Goal: Task Accomplishment & Management: Complete application form

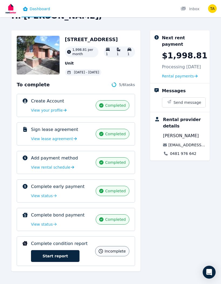
scroll to position [17, 0]
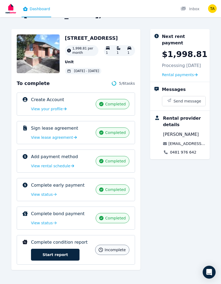
click at [64, 255] on link "Start report" at bounding box center [55, 255] width 48 height 12
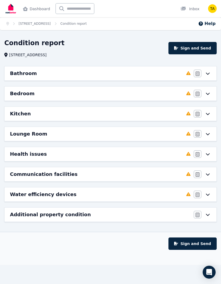
click at [206, 72] on icon at bounding box center [207, 73] width 6 height 4
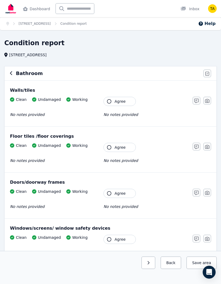
scroll to position [1, 0]
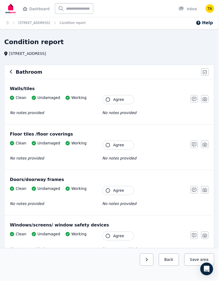
click at [116, 102] on span "Agree" at bounding box center [119, 100] width 11 height 5
click at [113, 147] on button "Agree" at bounding box center [119, 146] width 32 height 9
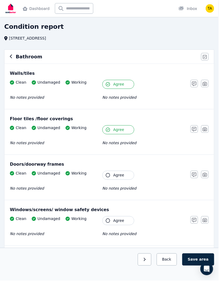
click at [112, 178] on button "Agree" at bounding box center [119, 177] width 32 height 9
click at [111, 225] on icon "button" at bounding box center [109, 223] width 4 height 4
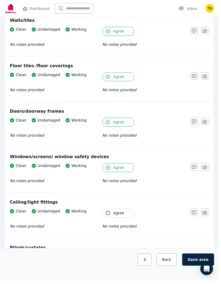
scroll to position [74, 0]
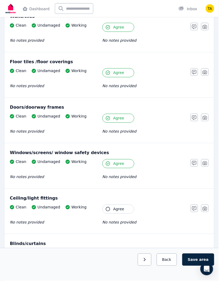
click at [109, 215] on button "Agree" at bounding box center [119, 211] width 32 height 9
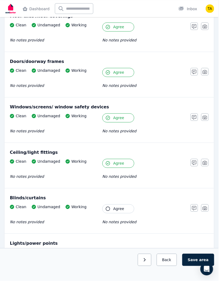
scroll to position [120, 0]
click at [106, 210] on button "Agree" at bounding box center [119, 211] width 32 height 9
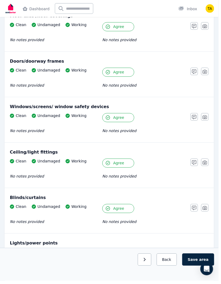
click at [108, 256] on icon "button" at bounding box center [109, 257] width 4 height 4
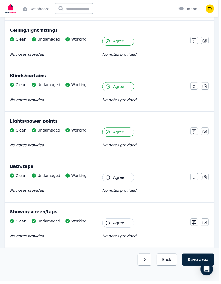
scroll to position [240, 0]
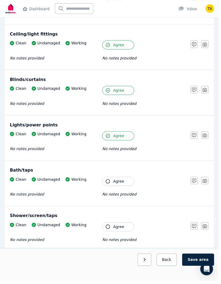
click at [110, 185] on icon "button" at bounding box center [109, 183] width 4 height 4
click at [109, 228] on icon "button" at bounding box center [109, 229] width 4 height 4
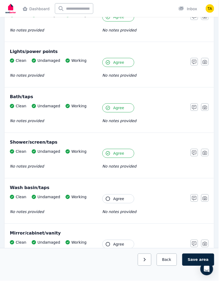
scroll to position [314, 0]
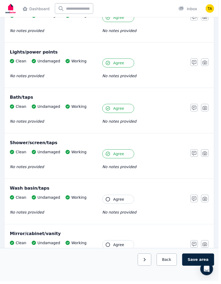
click at [108, 205] on button "Agree" at bounding box center [119, 201] width 32 height 9
click at [108, 247] on icon "button" at bounding box center [109, 248] width 4 height 4
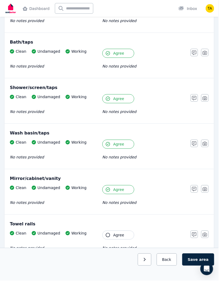
scroll to position [374, 0]
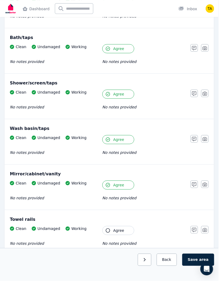
click at [195, 188] on icon "button" at bounding box center [196, 187] width 4 height 4
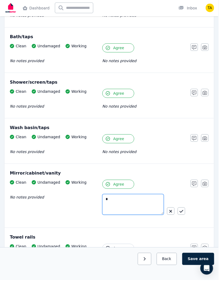
type textarea "*"
click at [187, 207] on div "*" at bounding box center [145, 209] width 84 height 25
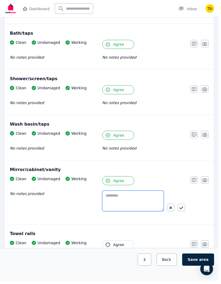
scroll to position [378, 0]
type textarea "**********"
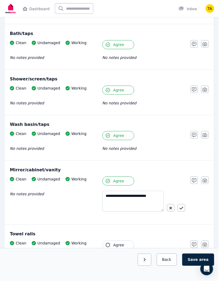
click at [183, 210] on icon "button" at bounding box center [183, 211] width 4 height 4
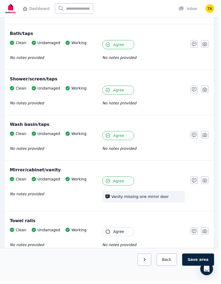
click at [109, 236] on icon "button" at bounding box center [109, 235] width 4 height 4
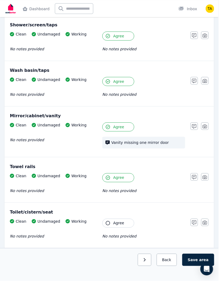
scroll to position [434, 0]
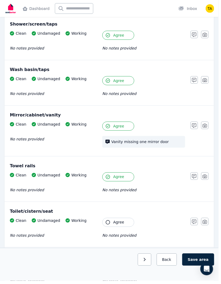
click at [123, 226] on span "Agree" at bounding box center [119, 225] width 11 height 5
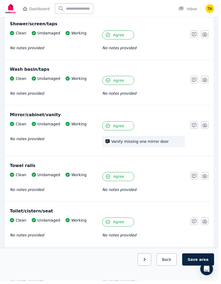
click at [114, 270] on span "Agree" at bounding box center [119, 270] width 11 height 5
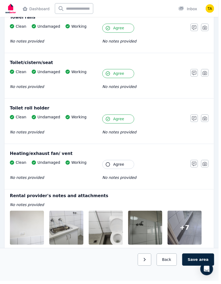
scroll to position [583, 0]
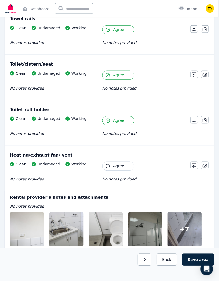
click at [126, 172] on button "Agree" at bounding box center [119, 168] width 32 height 9
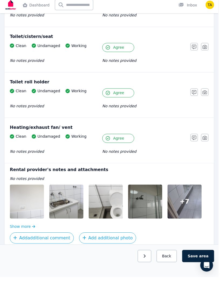
scroll to position [607, 0]
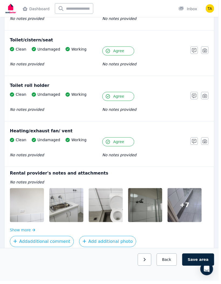
click at [197, 269] on button "Save area" at bounding box center [200, 263] width 32 height 12
click at [198, 269] on button "Save area" at bounding box center [201, 263] width 30 height 12
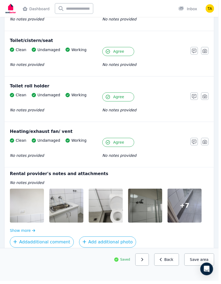
click at [145, 269] on button "button" at bounding box center [144, 263] width 14 height 12
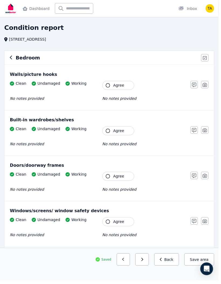
scroll to position [8, 0]
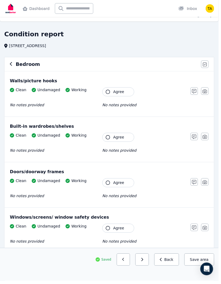
click at [119, 97] on button "Agree" at bounding box center [119, 93] width 32 height 9
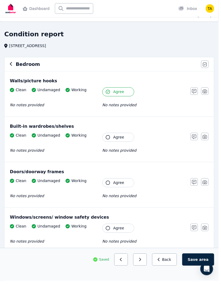
scroll to position [9, 0]
click at [116, 142] on button "Agree" at bounding box center [119, 138] width 32 height 9
click at [114, 234] on button "Agree" at bounding box center [119, 230] width 32 height 9
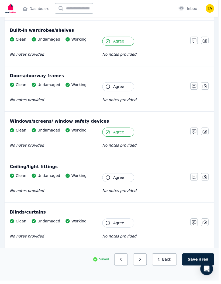
click at [104, 181] on button "Agree" at bounding box center [119, 179] width 32 height 9
click at [107, 227] on icon "button" at bounding box center [109, 226] width 4 height 4
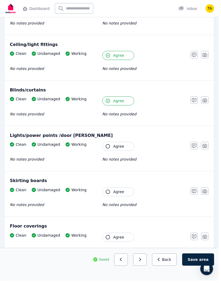
scroll to position [233, 0]
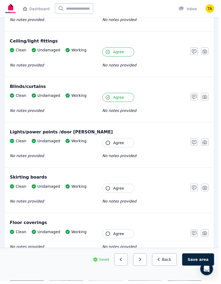
click at [109, 147] on icon "button" at bounding box center [109, 145] width 4 height 4
click at [108, 191] on icon "button" at bounding box center [109, 191] width 4 height 4
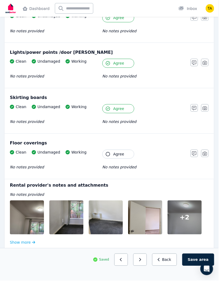
click at [110, 158] on button "Agree" at bounding box center [119, 156] width 32 height 9
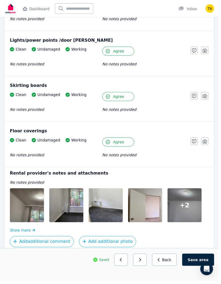
click at [143, 265] on icon "button" at bounding box center [142, 262] width 2 height 3
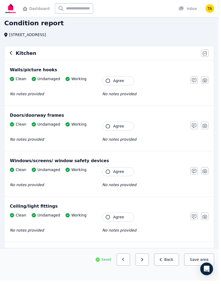
scroll to position [0, 0]
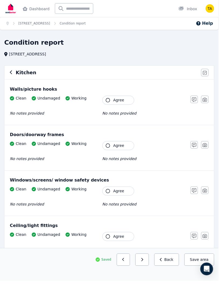
click at [110, 104] on button "Agree" at bounding box center [119, 101] width 32 height 9
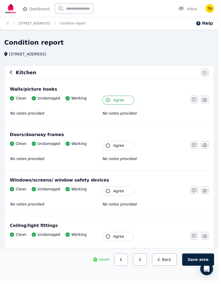
click at [109, 146] on icon "button" at bounding box center [109, 147] width 4 height 4
click at [111, 239] on icon "button" at bounding box center [109, 239] width 4 height 4
click at [108, 195] on icon "button" at bounding box center [109, 193] width 4 height 4
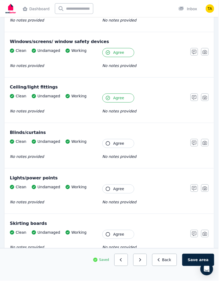
click at [110, 147] on icon "button" at bounding box center [109, 145] width 4 height 4
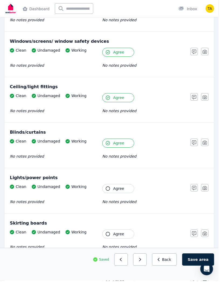
click at [108, 191] on icon "button" at bounding box center [109, 191] width 4 height 4
click at [110, 236] on icon "button" at bounding box center [109, 237] width 4 height 4
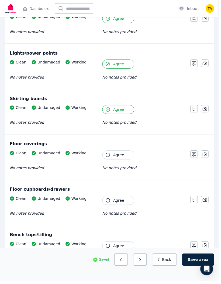
click at [108, 159] on button "Agree" at bounding box center [119, 156] width 32 height 9
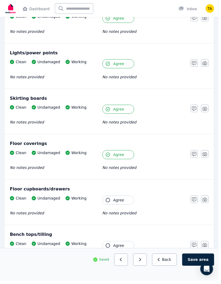
click at [110, 206] on button "Agree" at bounding box center [119, 202] width 32 height 9
click at [110, 246] on button "Agree" at bounding box center [119, 248] width 32 height 9
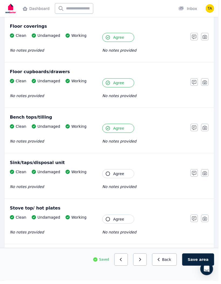
click at [110, 173] on button "Agree" at bounding box center [119, 175] width 32 height 9
click at [113, 219] on button "Agree" at bounding box center [119, 221] width 32 height 9
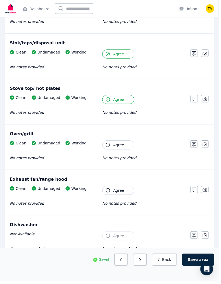
click at [111, 146] on button "Agree" at bounding box center [119, 146] width 32 height 9
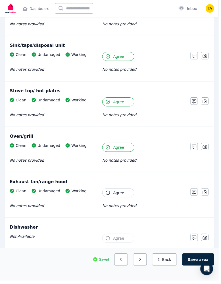
scroll to position [504, 0]
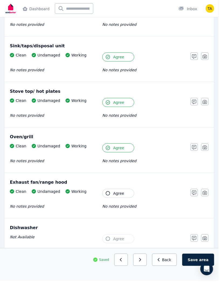
click at [109, 197] on icon "button" at bounding box center [109, 196] width 4 height 4
click at [109, 242] on icon "button" at bounding box center [109, 242] width 4 height 4
click at [110, 241] on icon "button" at bounding box center [109, 242] width 4 height 4
click at [110, 243] on icon "button" at bounding box center [109, 242] width 4 height 4
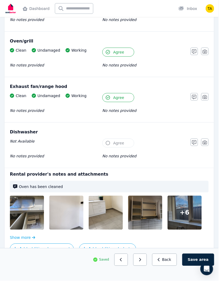
scroll to position [602, 0]
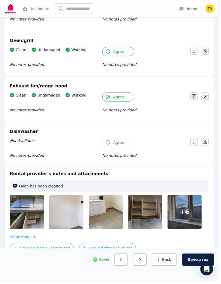
click at [182, 223] on div at bounding box center [186, 215] width 34 height 34
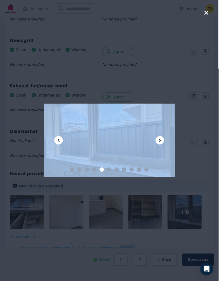
scroll to position [605, 0]
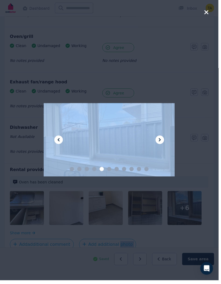
click at [186, 219] on div at bounding box center [110, 142] width 221 height 284
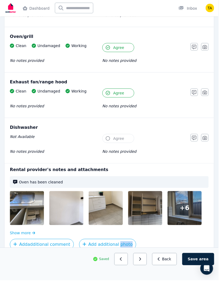
scroll to position [606, 0]
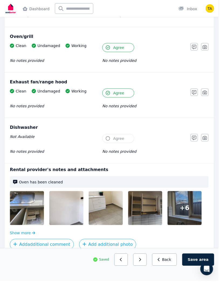
click at [200, 269] on button "Save area" at bounding box center [200, 263] width 32 height 12
click at [145, 265] on icon "button" at bounding box center [143, 263] width 2 height 4
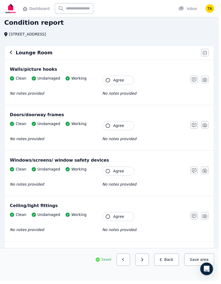
scroll to position [0, 0]
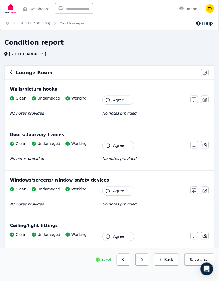
click at [110, 103] on icon "button" at bounding box center [109, 101] width 4 height 4
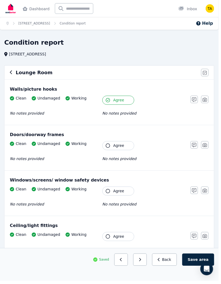
click at [110, 147] on icon "button" at bounding box center [109, 147] width 4 height 4
click at [107, 193] on icon "button" at bounding box center [109, 193] width 4 height 4
click at [107, 235] on button "Agree" at bounding box center [119, 239] width 32 height 9
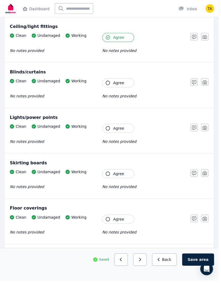
click at [110, 84] on icon "button" at bounding box center [109, 84] width 4 height 4
click at [108, 127] on button "Agree" at bounding box center [119, 129] width 32 height 9
click at [108, 179] on button "Agree" at bounding box center [119, 175] width 32 height 9
click at [108, 221] on icon "button" at bounding box center [109, 222] width 4 height 4
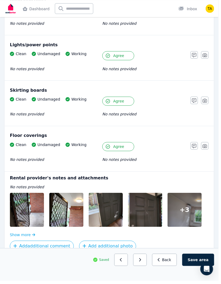
scroll to position [275, 0]
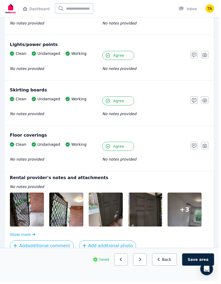
click at [200, 269] on button "Save area" at bounding box center [200, 263] width 32 height 12
click at [149, 269] on button "button" at bounding box center [144, 263] width 14 height 12
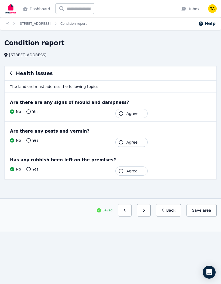
click at [122, 113] on icon "button" at bounding box center [121, 113] width 4 height 4
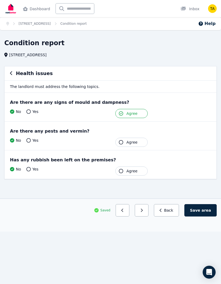
click at [122, 143] on icon "button" at bounding box center [121, 142] width 4 height 4
click at [124, 168] on button "Agree" at bounding box center [131, 171] width 32 height 9
click at [200, 209] on button "Save area" at bounding box center [200, 210] width 32 height 12
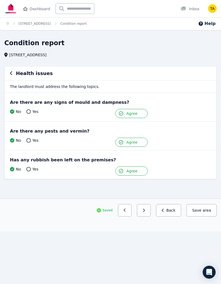
click at [149, 210] on button "button" at bounding box center [144, 210] width 14 height 12
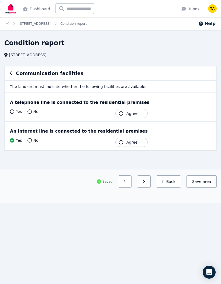
click at [122, 115] on icon "button" at bounding box center [121, 113] width 4 height 4
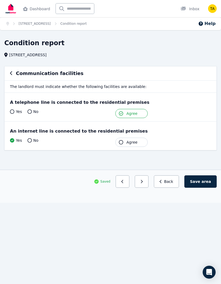
click at [122, 143] on icon "button" at bounding box center [121, 142] width 4 height 4
click at [196, 180] on button "Save area" at bounding box center [200, 181] width 32 height 12
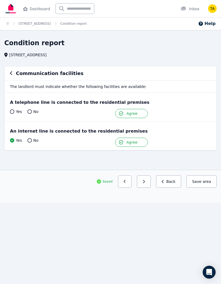
click at [145, 180] on icon "button" at bounding box center [143, 182] width 2 height 4
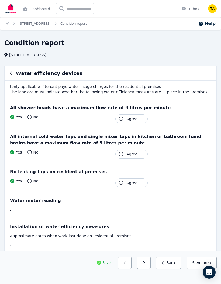
click at [122, 118] on icon "button" at bounding box center [121, 119] width 4 height 4
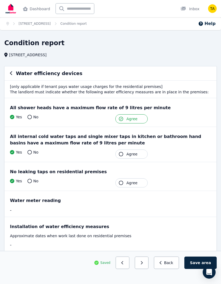
click at [122, 153] on icon "button" at bounding box center [121, 154] width 4 height 4
click at [120, 182] on icon "button" at bounding box center [121, 183] width 4 height 4
click at [194, 259] on button "Save area" at bounding box center [200, 263] width 32 height 12
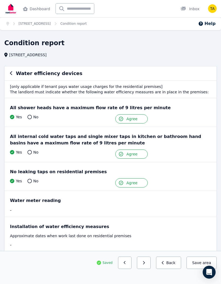
click at [145, 263] on icon "button" at bounding box center [143, 263] width 2 height 4
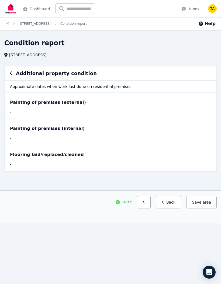
click at [196, 202] on button "Save area" at bounding box center [201, 202] width 30 height 12
click at [214, 11] on img "button" at bounding box center [212, 8] width 9 height 9
click at [13, 8] on img at bounding box center [10, 8] width 13 height 13
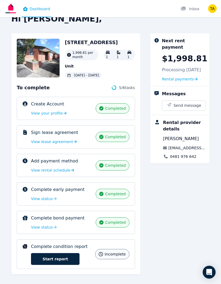
scroll to position [17, 0]
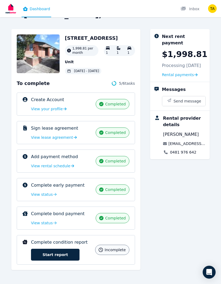
click at [64, 253] on link "Start report" at bounding box center [55, 255] width 48 height 12
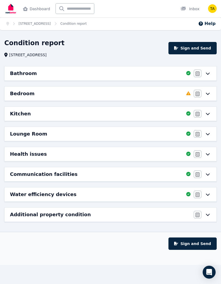
click at [210, 90] on div "Agree/Disagree" at bounding box center [202, 94] width 17 height 8
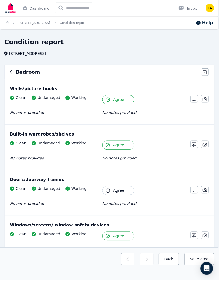
scroll to position [1, 0]
click at [110, 192] on icon "button" at bounding box center [109, 193] width 4 height 4
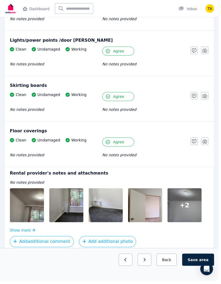
click at [197, 269] on button "Save area" at bounding box center [200, 263] width 32 height 12
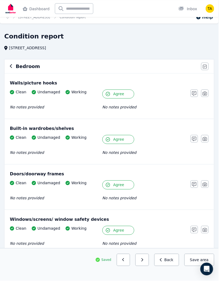
scroll to position [0, 0]
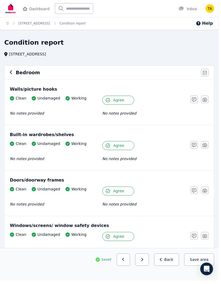
click at [31, 12] on link "Dashboard" at bounding box center [37, 8] width 30 height 17
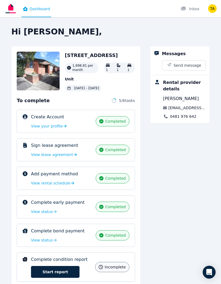
scroll to position [17, 0]
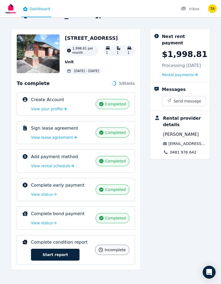
click at [68, 257] on link "Start report" at bounding box center [55, 255] width 48 height 12
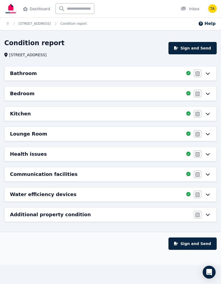
click at [208, 215] on icon at bounding box center [208, 215] width 4 height 2
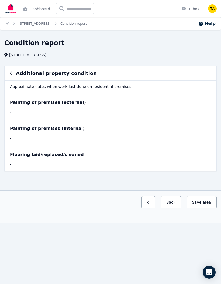
click at [59, 106] on div "Painting of premises (external) -" at bounding box center [111, 106] width 212 height 26
click at [199, 201] on button "Save area" at bounding box center [201, 202] width 30 height 12
click at [31, 103] on div "Painting of premises (external)" at bounding box center [110, 102] width 201 height 6
click at [10, 73] on icon "button" at bounding box center [11, 73] width 2 height 4
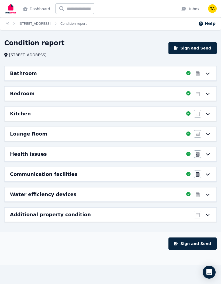
click at [196, 245] on button "Sign and Send" at bounding box center [192, 244] width 48 height 12
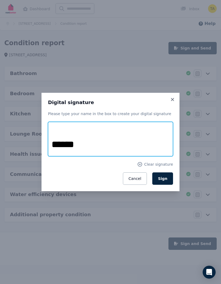
type input "******"
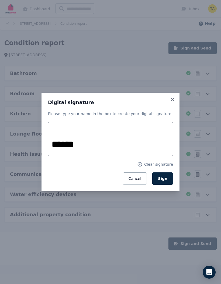
click at [142, 164] on icon at bounding box center [139, 164] width 5 height 5
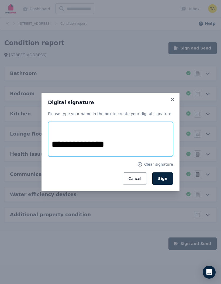
type input "**********"
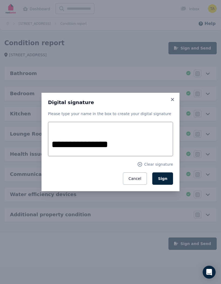
click at [166, 179] on span "Sign" at bounding box center [162, 179] width 9 height 4
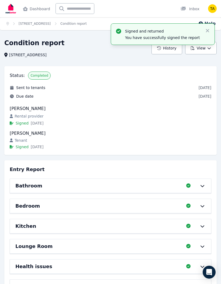
click at [212, 6] on img "button" at bounding box center [212, 8] width 9 height 9
click at [206, 29] on icon "button" at bounding box center [207, 30] width 5 height 5
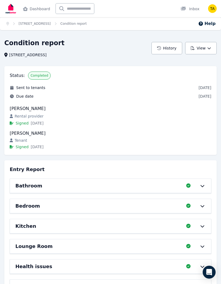
click at [215, 10] on img "button" at bounding box center [212, 8] width 9 height 9
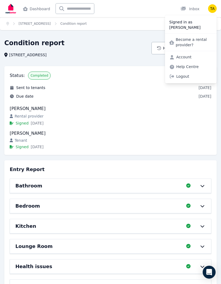
click at [31, 12] on link "Dashboard" at bounding box center [37, 8] width 30 height 17
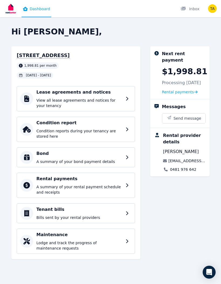
click at [185, 93] on span "Rental payments" at bounding box center [178, 91] width 32 height 5
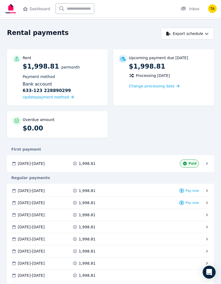
scroll to position [19, 0]
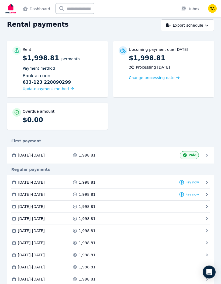
click at [192, 182] on span "Pay now" at bounding box center [191, 183] width 13 height 4
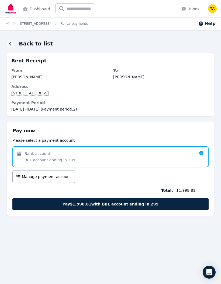
click at [112, 204] on span "Pay $1,998.81 with BBL account ending in 299" at bounding box center [110, 204] width 96 height 5
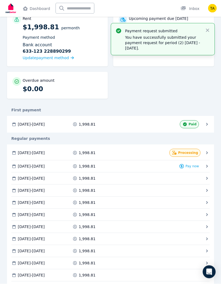
scroll to position [50, 0]
